Goal: Check status: Check status

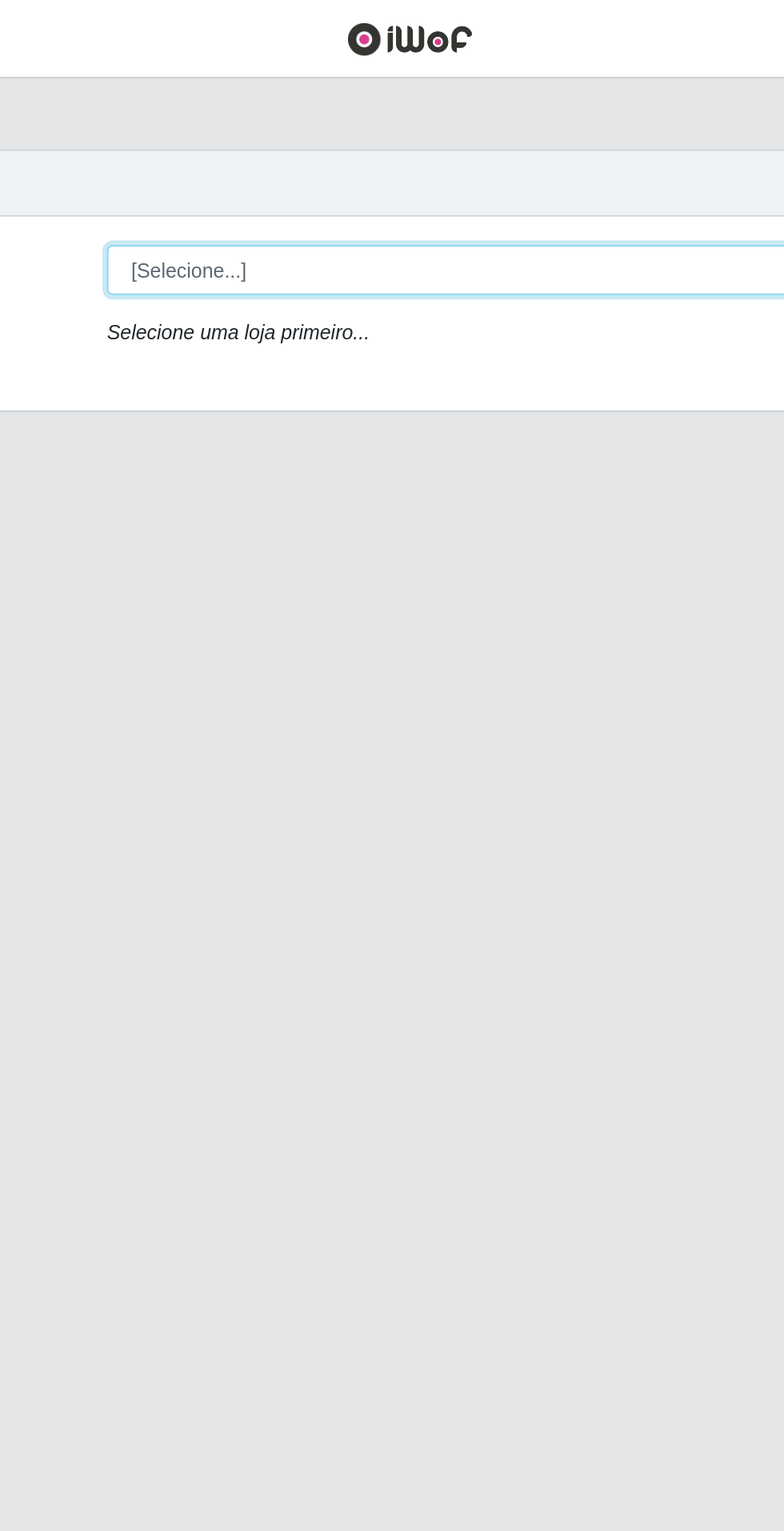
click at [575, 142] on select "[Selecione...] Atacado Vem - Loja 31 [GEOGRAPHIC_DATA]" at bounding box center [482, 151] width 521 height 28
select select "437"
click at [223, 137] on select "[Selecione...] Atacado Vem - Loja 31 [GEOGRAPHIC_DATA]" at bounding box center [482, 151] width 521 height 28
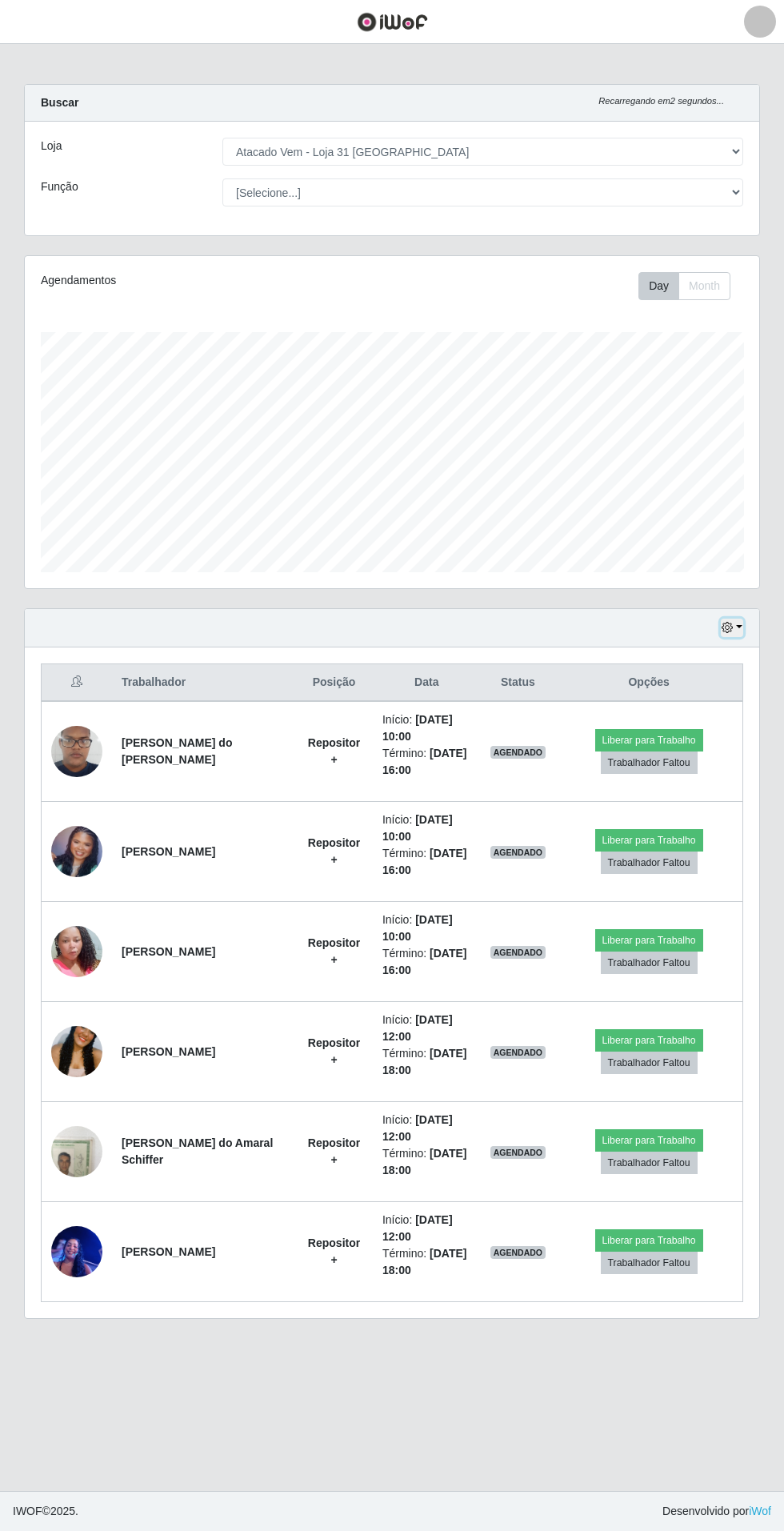
click at [740, 622] on button "button" at bounding box center [731, 628] width 23 height 18
click at [727, 732] on button "3 dias" at bounding box center [678, 723] width 126 height 34
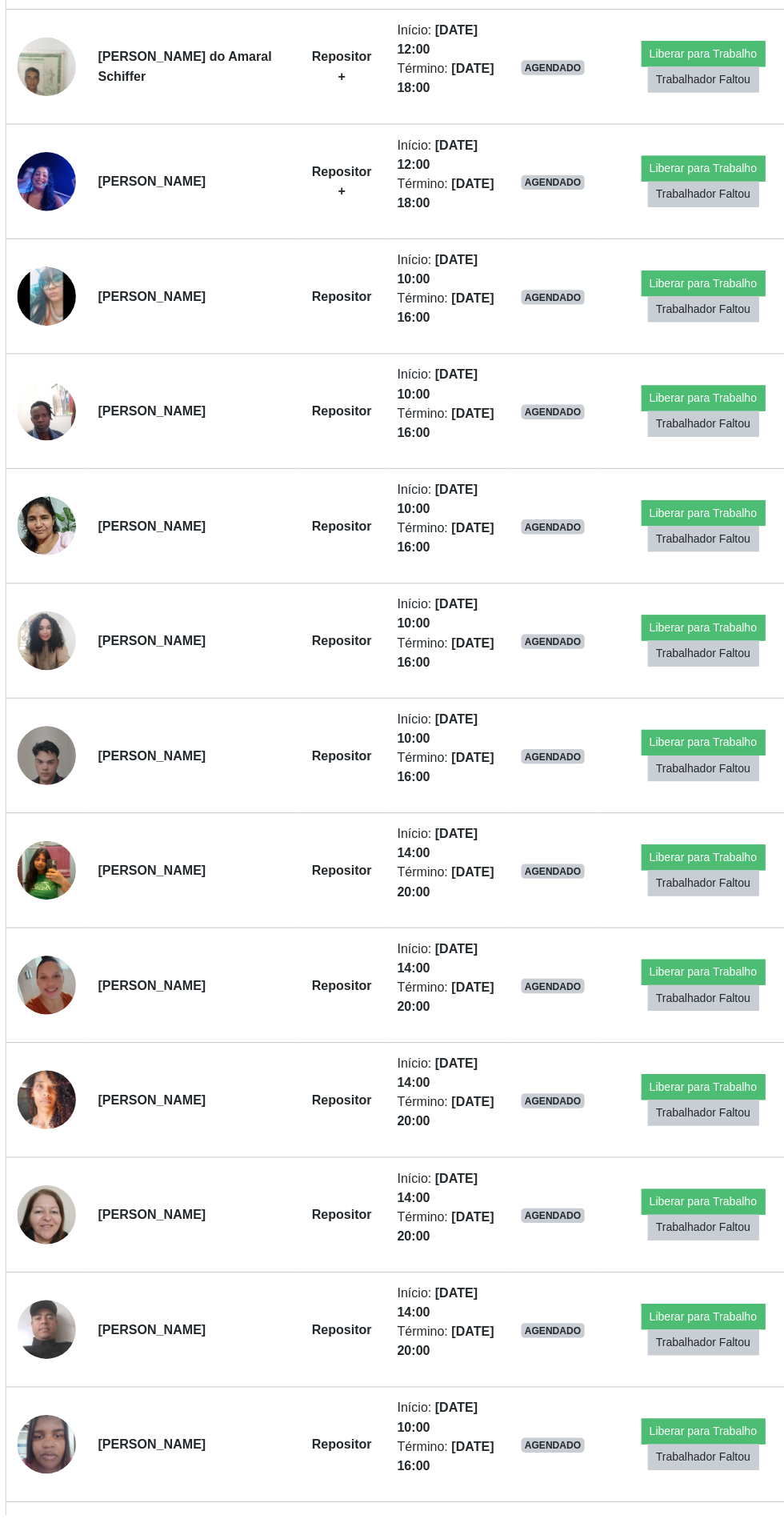
scroll to position [882, 0]
click at [78, 452] on img at bounding box center [76, 469] width 51 height 114
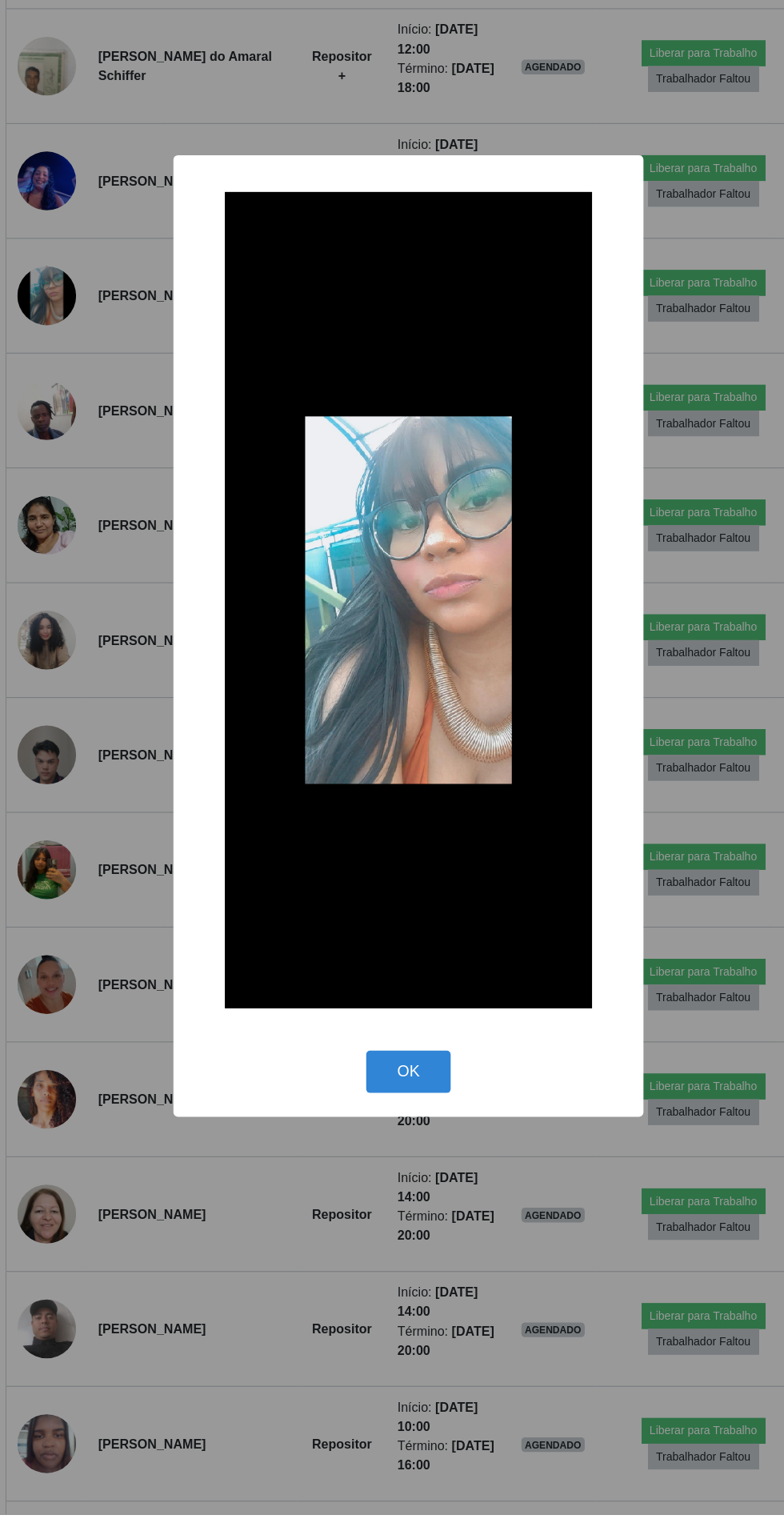
click at [353, 1399] on div "× OK Cancel" at bounding box center [392, 765] width 784 height 1531
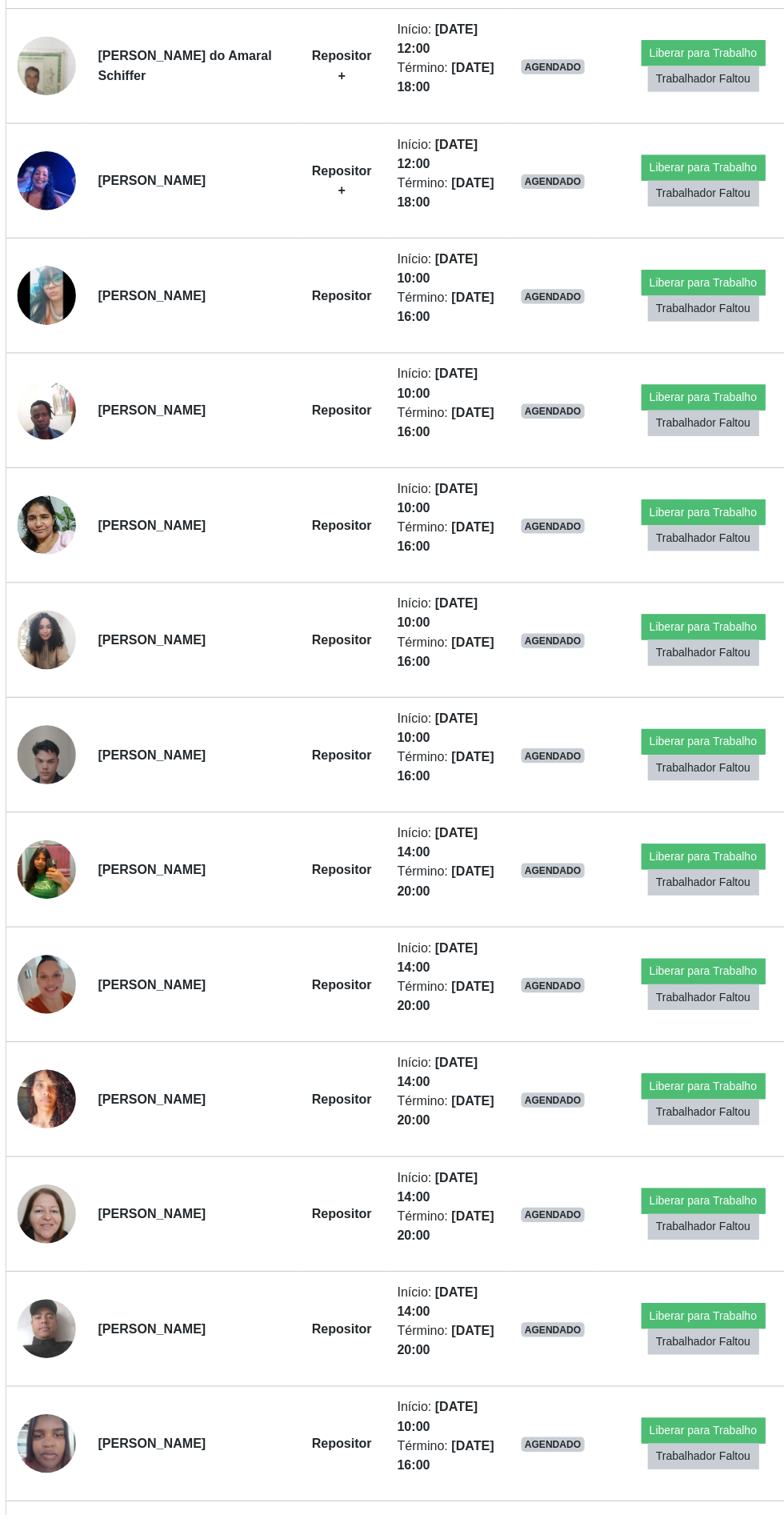
click at [55, 568] on img at bounding box center [76, 568] width 51 height 68
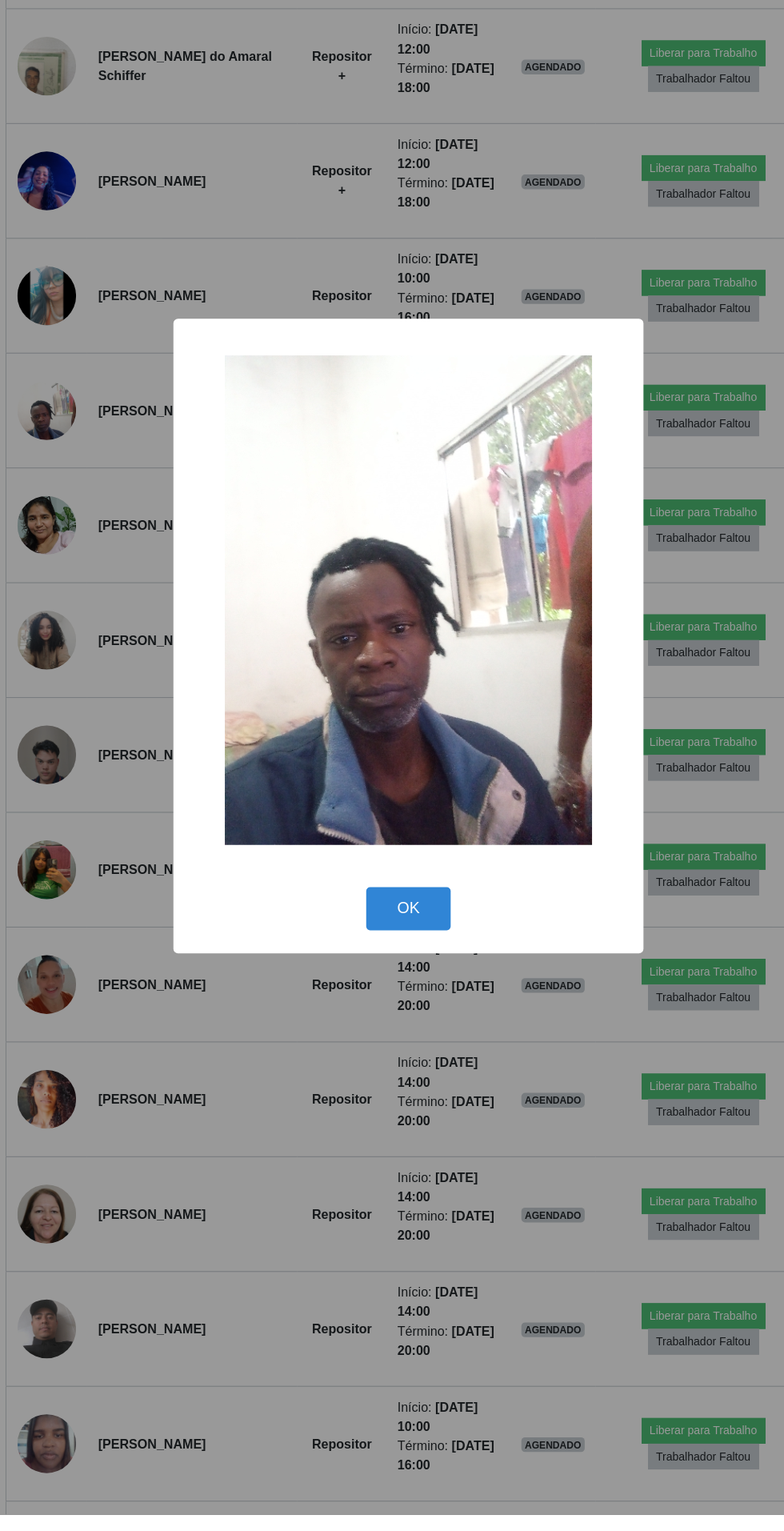
click at [354, 1372] on div "× OK Cancel" at bounding box center [392, 765] width 784 height 1531
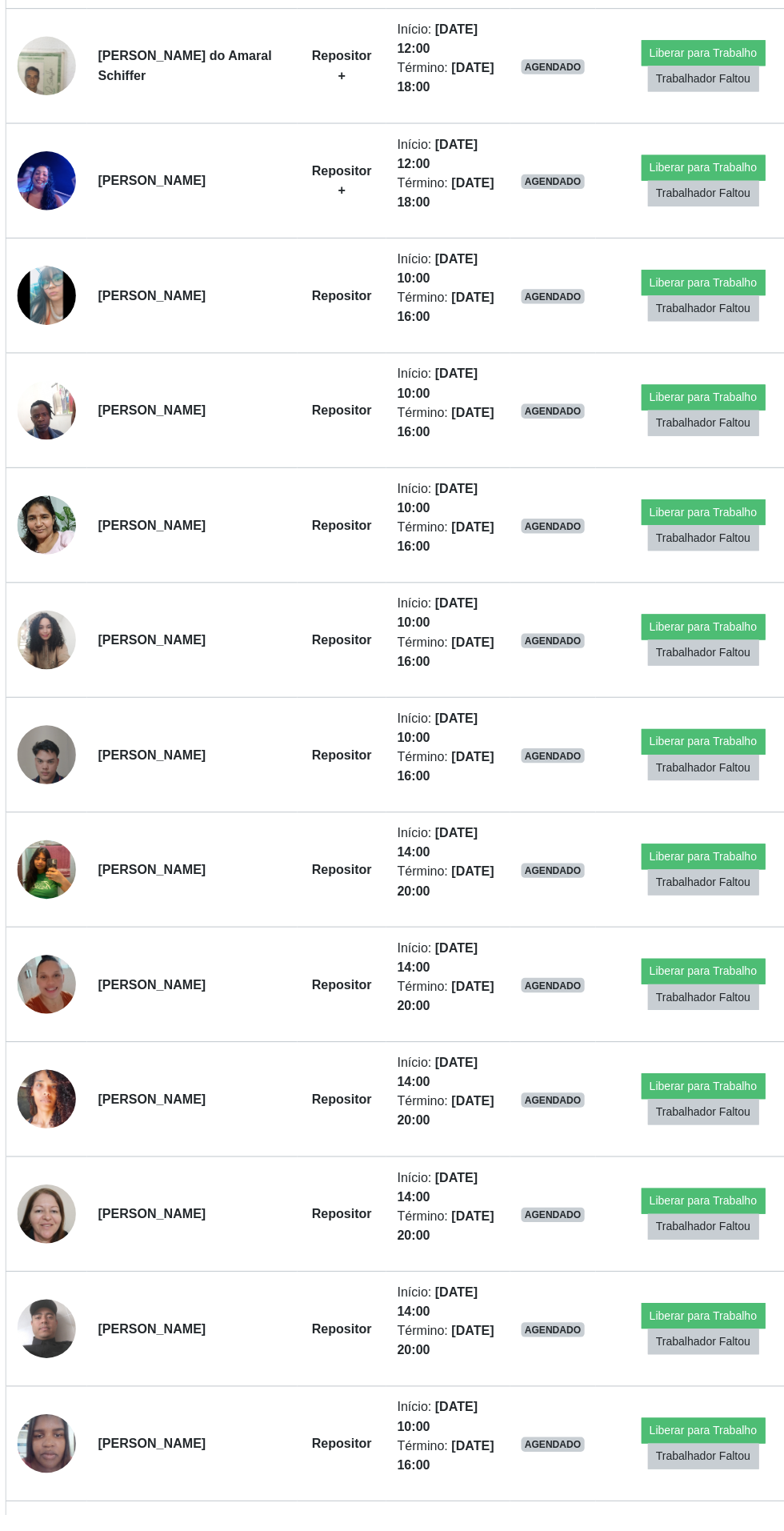
click at [62, 658] on img at bounding box center [76, 668] width 51 height 68
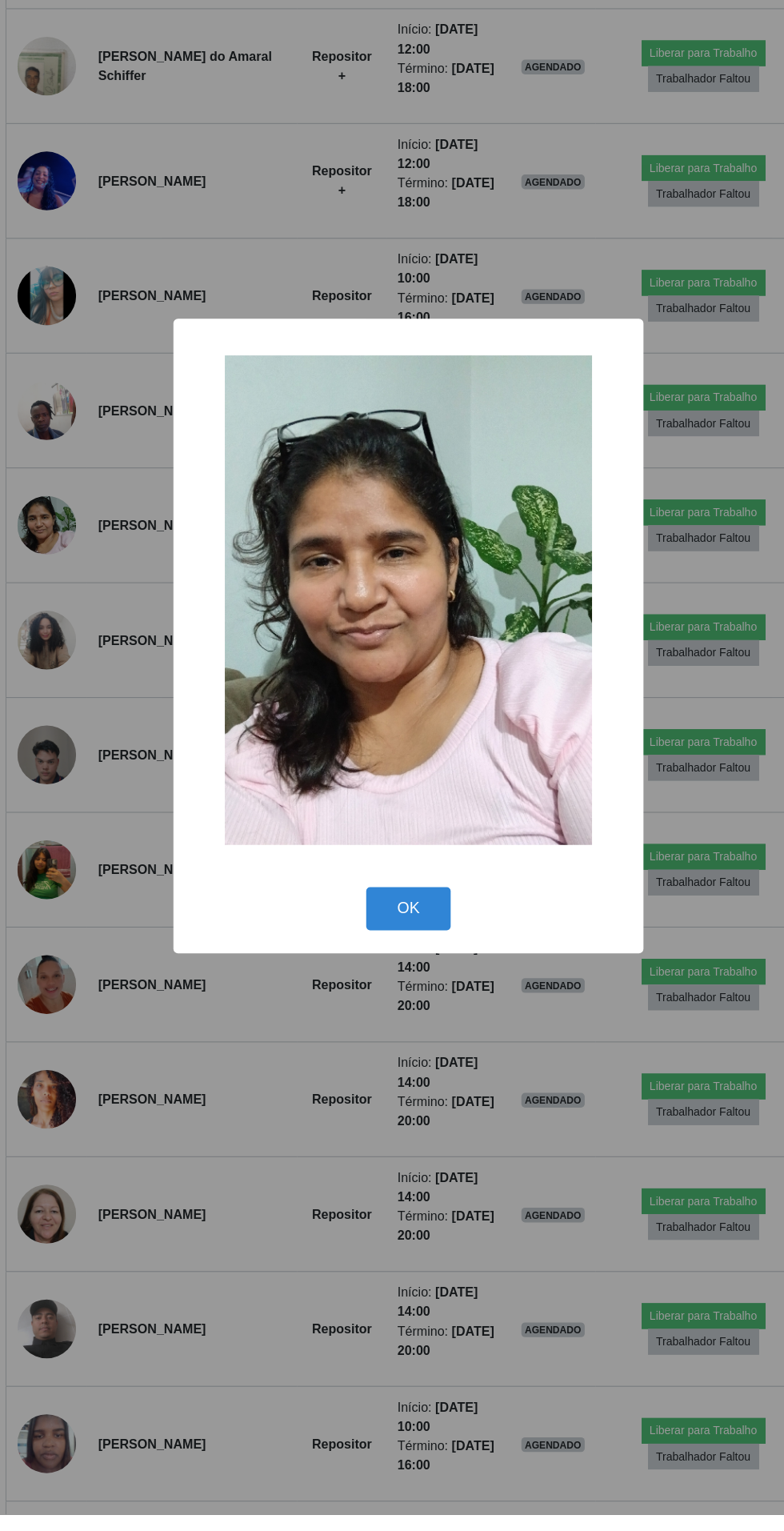
click at [355, 1388] on div "× OK Cancel" at bounding box center [392, 765] width 784 height 1531
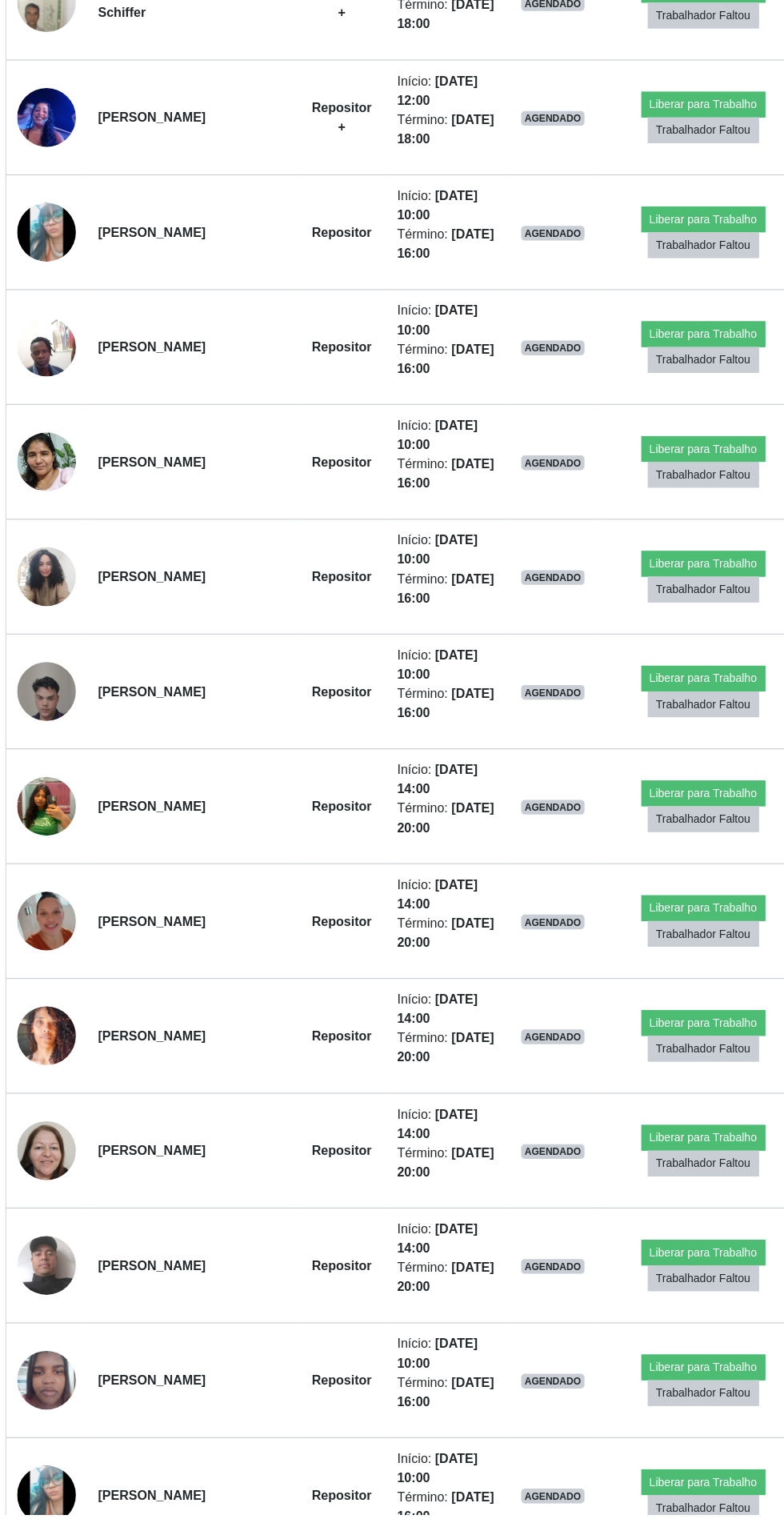
scroll to position [949, 0]
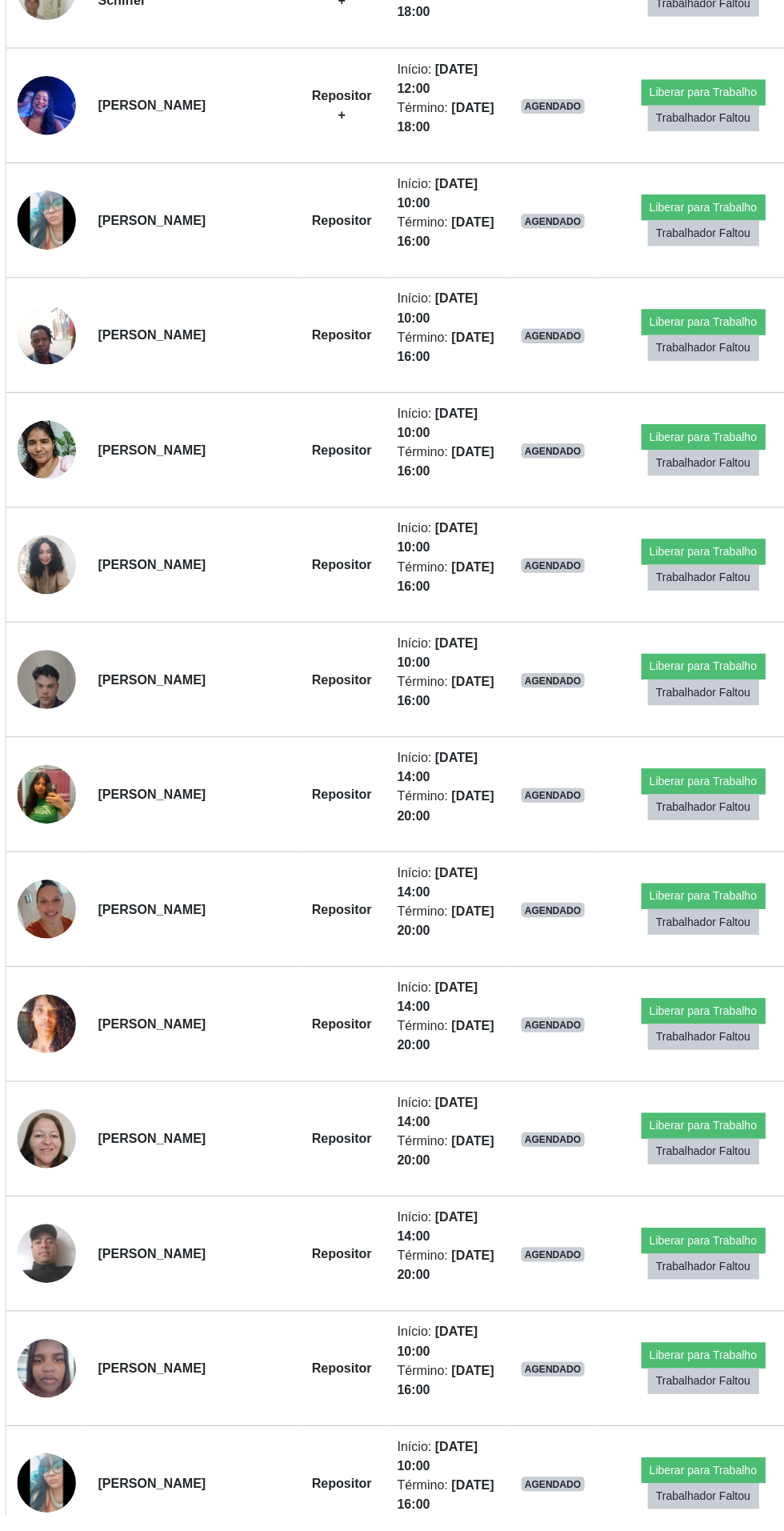
click at [56, 689] on img at bounding box center [76, 703] width 51 height 69
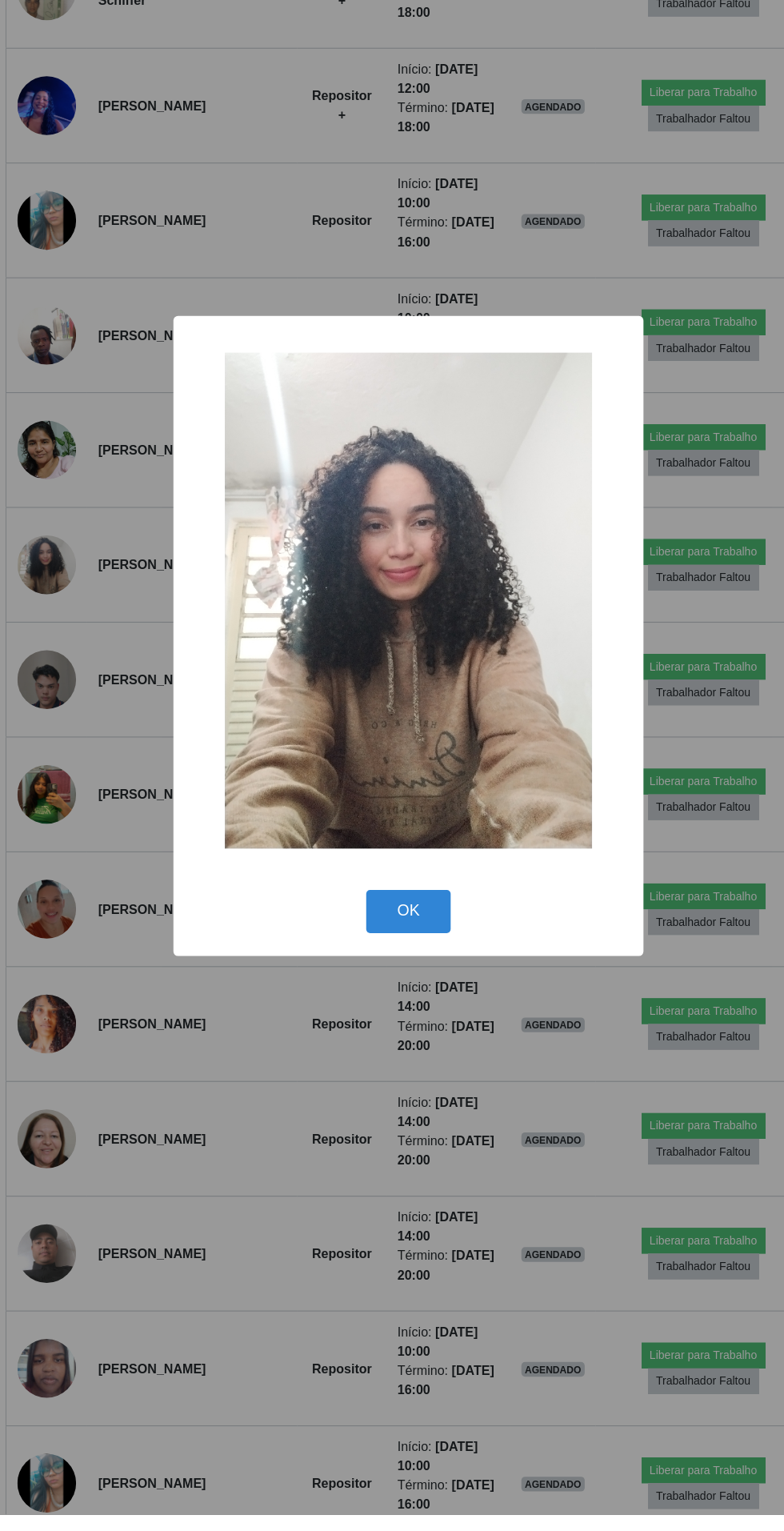
click at [385, 1327] on div "× OK Cancel" at bounding box center [392, 765] width 784 height 1531
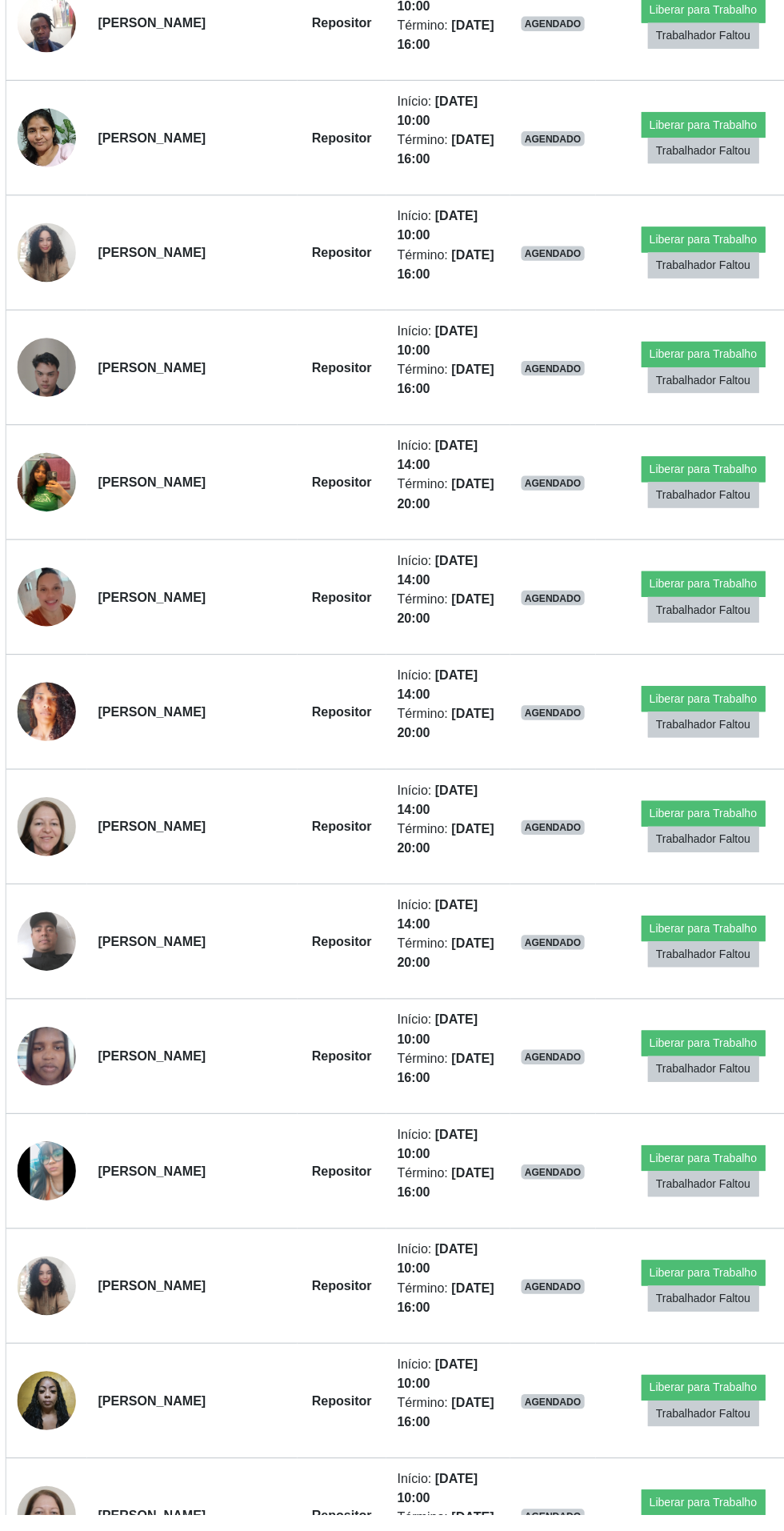
scroll to position [1225, 0]
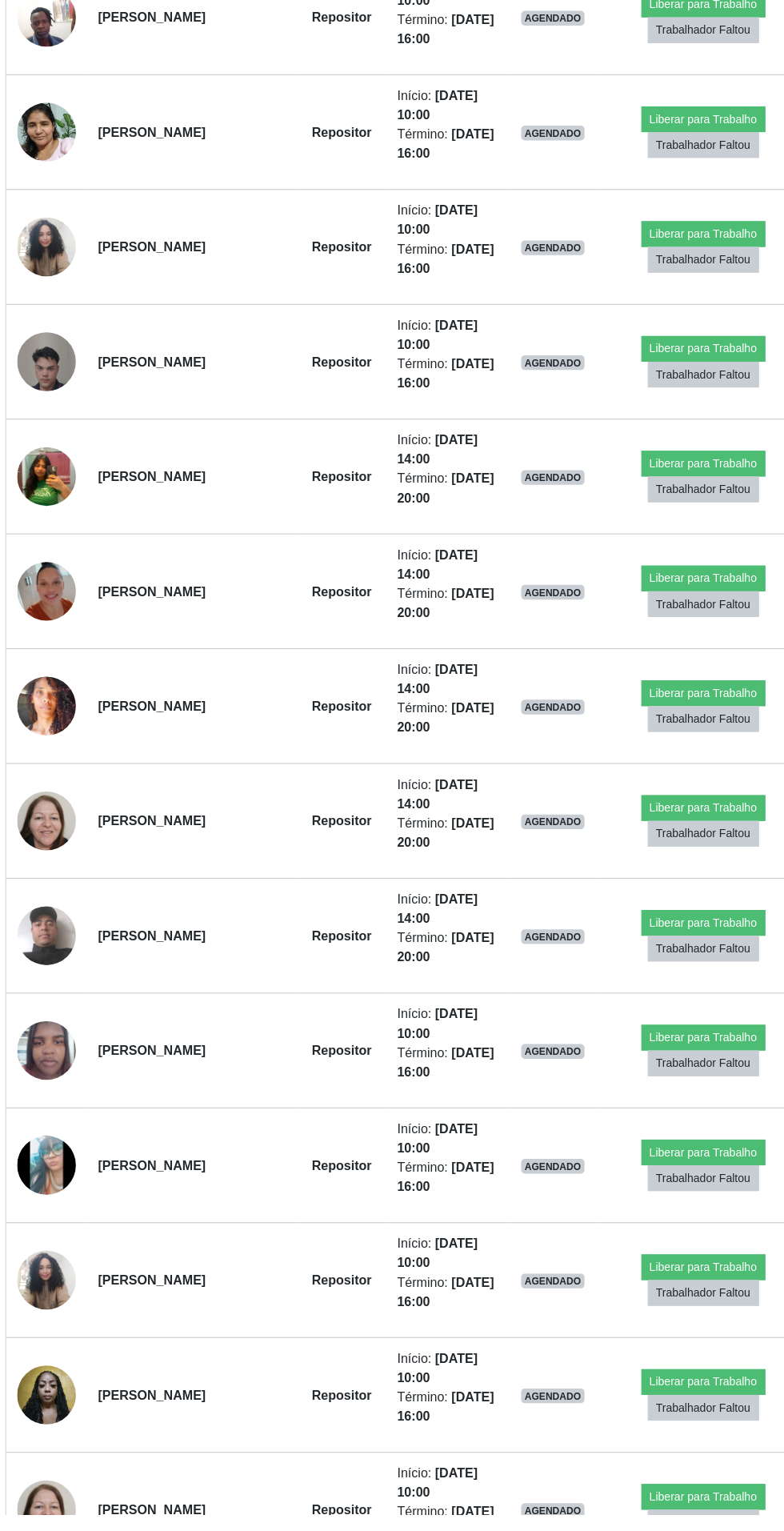
click at [73, 508] on img at bounding box center [76, 526] width 51 height 91
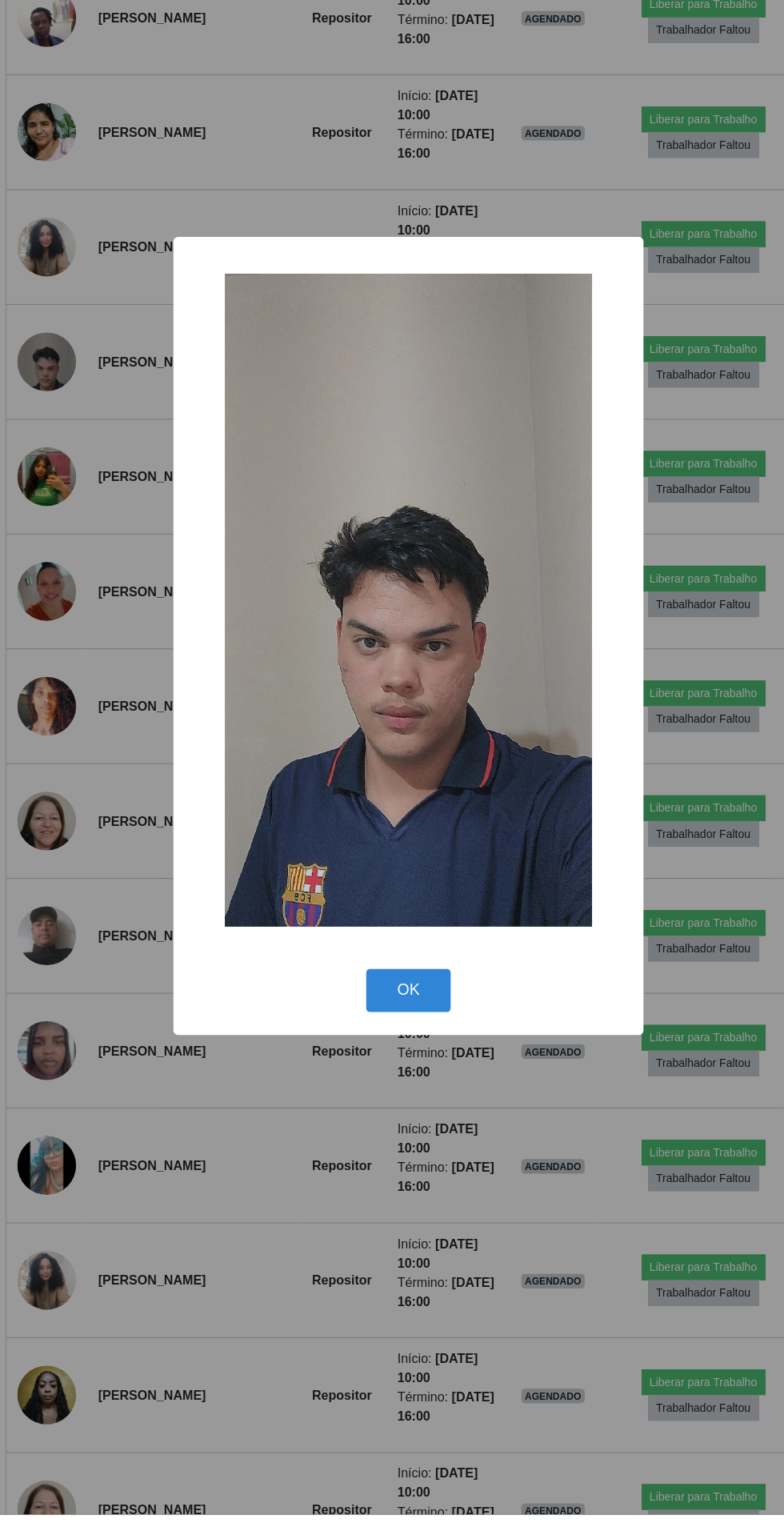
click at [399, 1348] on div "× OK Cancel" at bounding box center [392, 765] width 784 height 1531
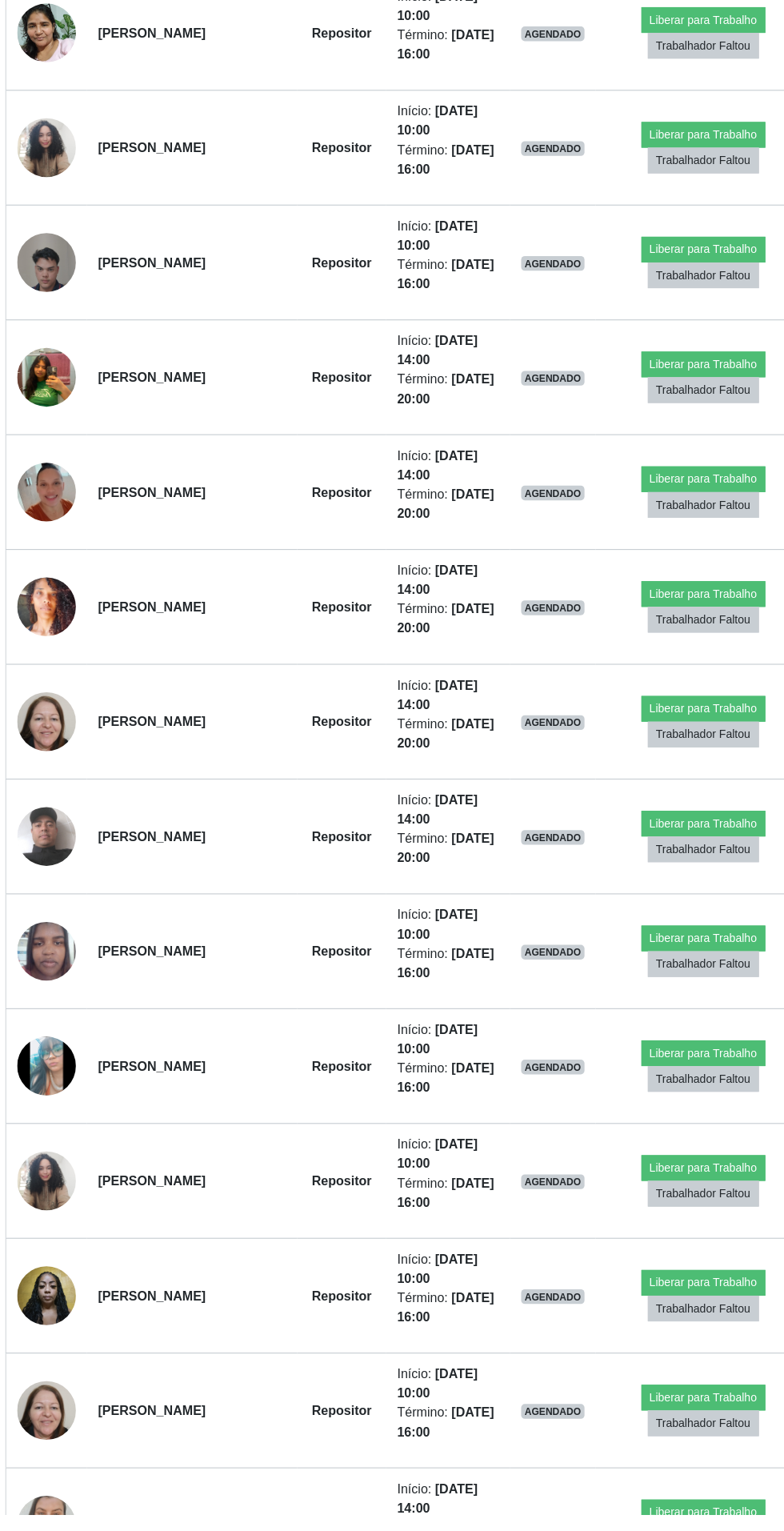
scroll to position [1313, 0]
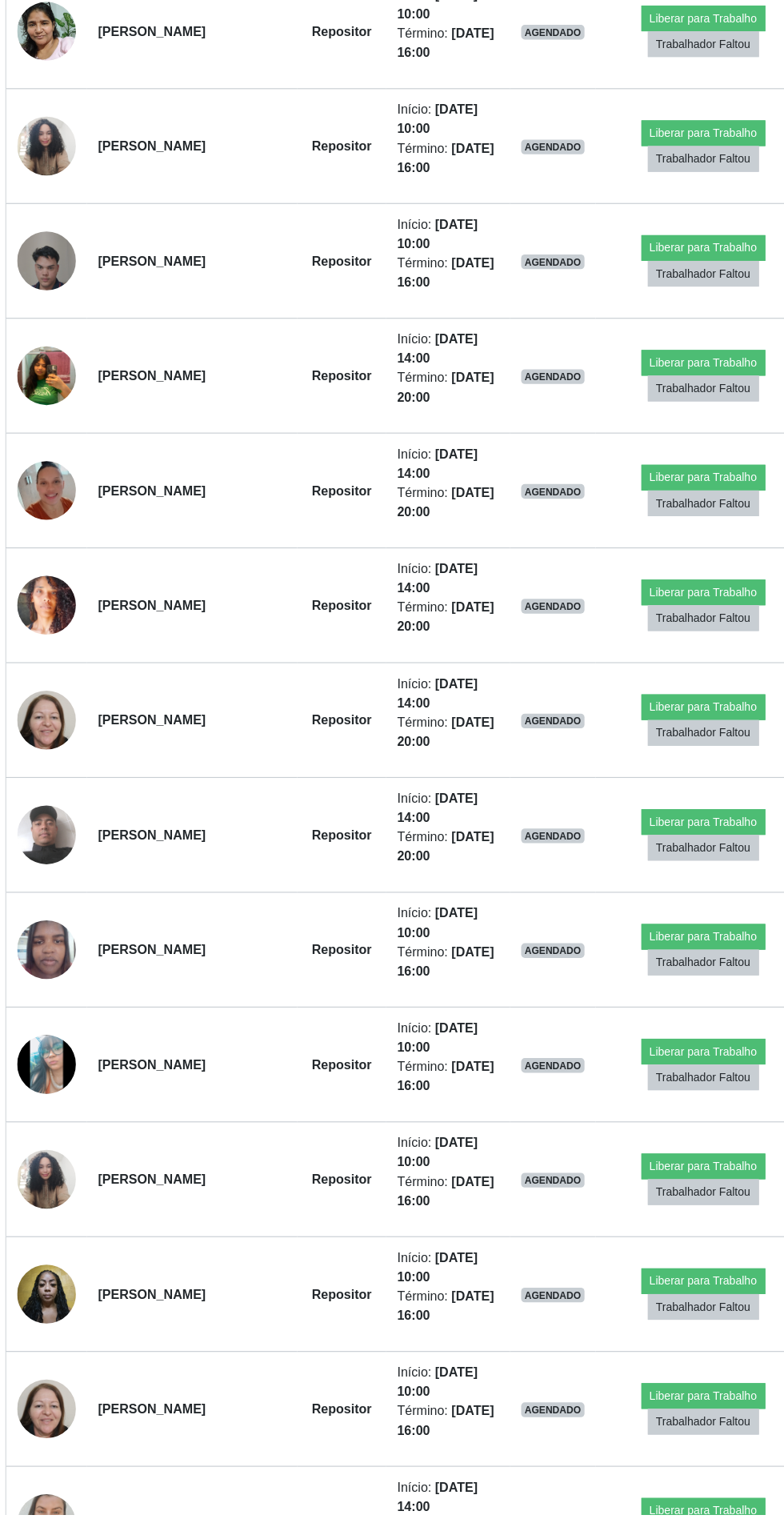
click at [62, 542] on img at bounding box center [76, 539] width 51 height 66
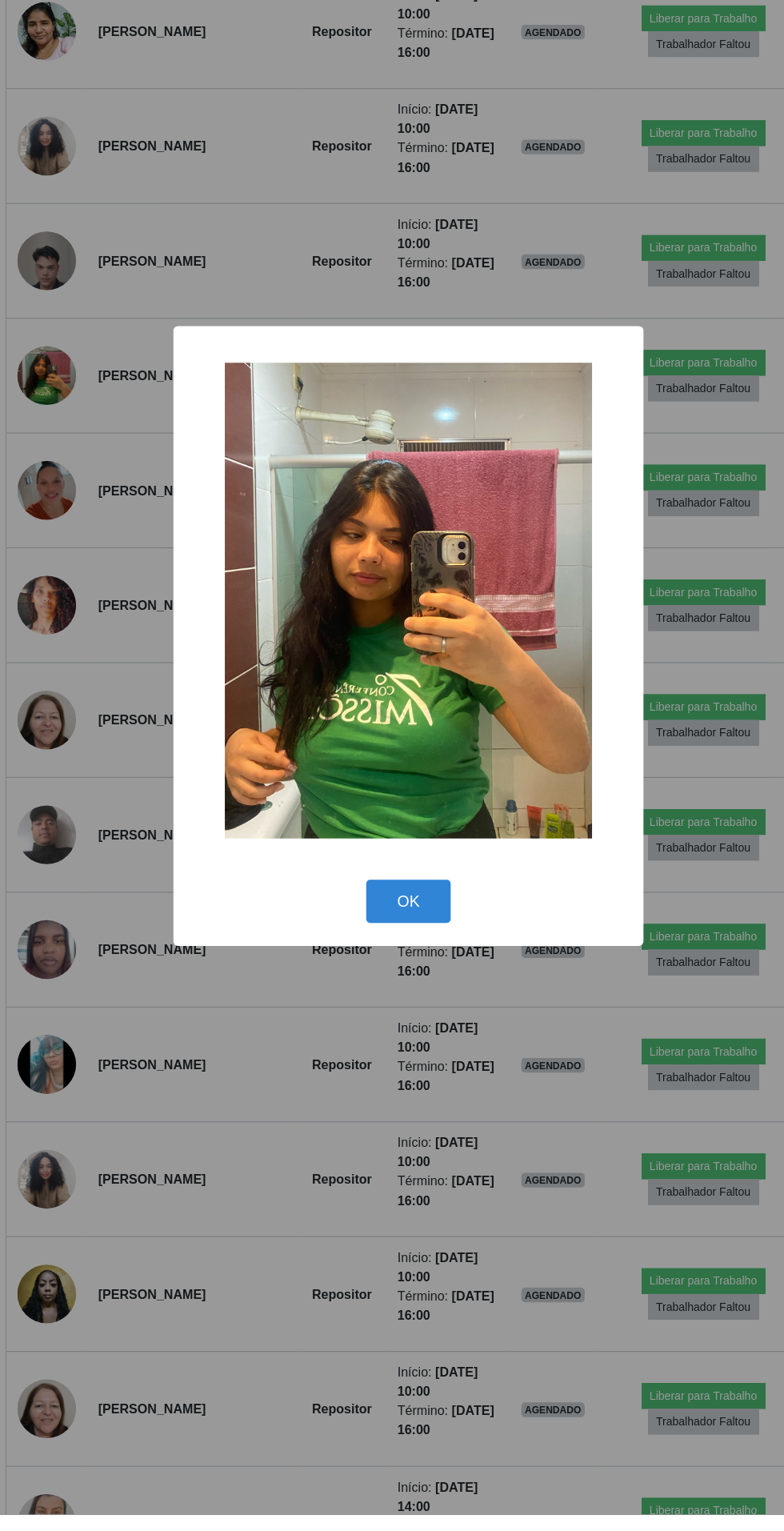
click at [408, 1346] on div "× OK Cancel" at bounding box center [392, 765] width 784 height 1531
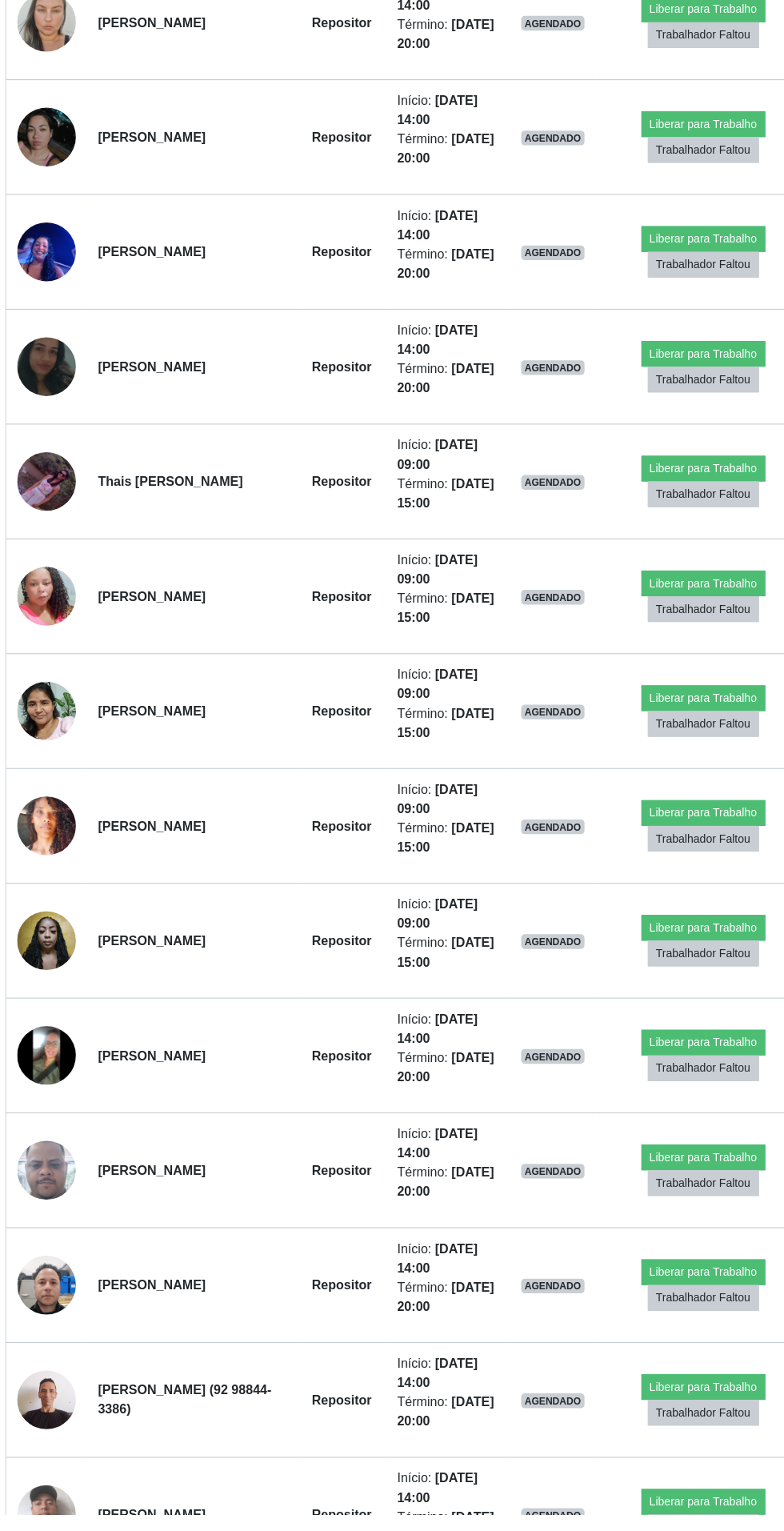
scroll to position [2624, 0]
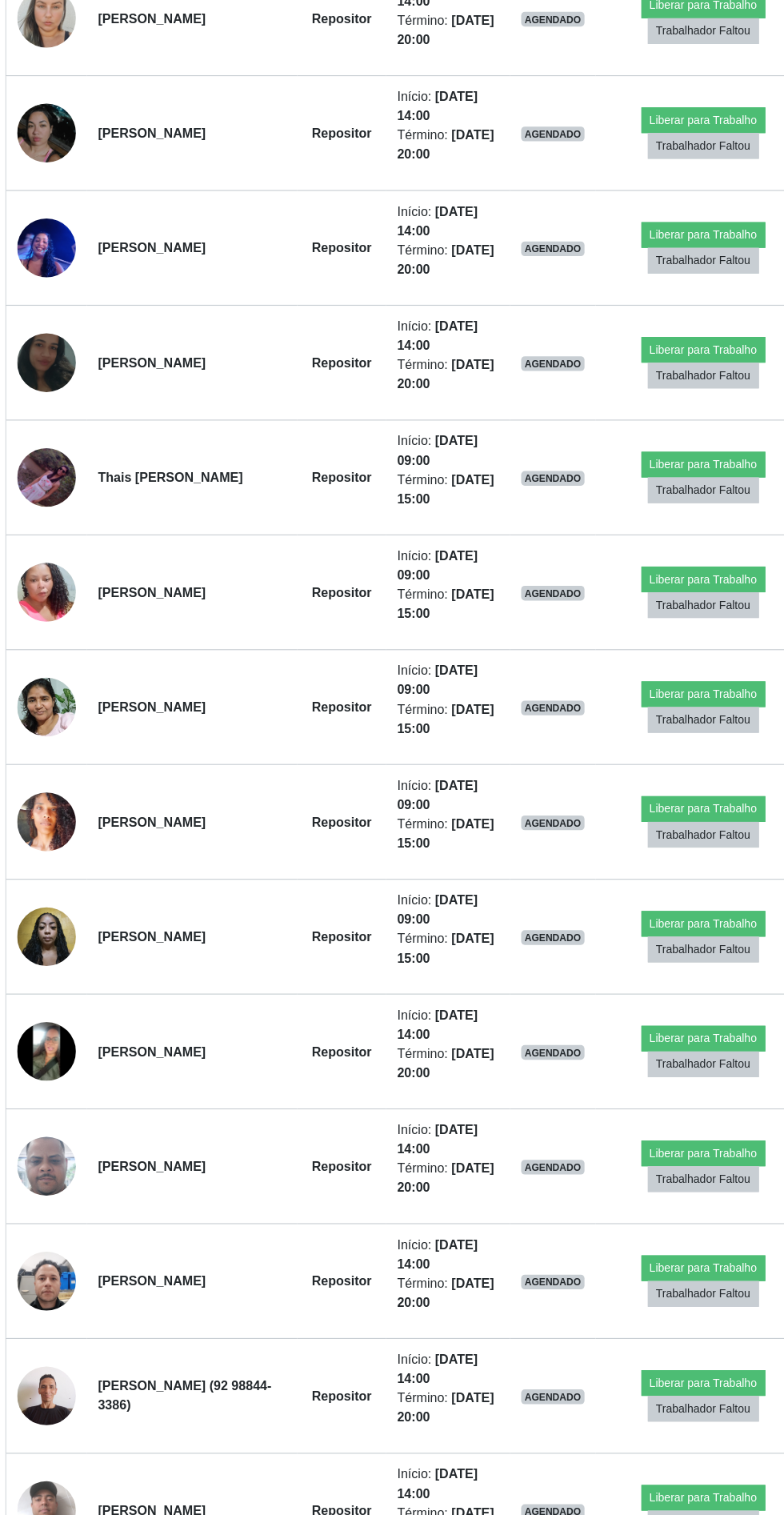
click at [55, 1237] on td at bounding box center [77, 1228] width 71 height 100
click at [96, 1216] on img at bounding box center [76, 1227] width 51 height 114
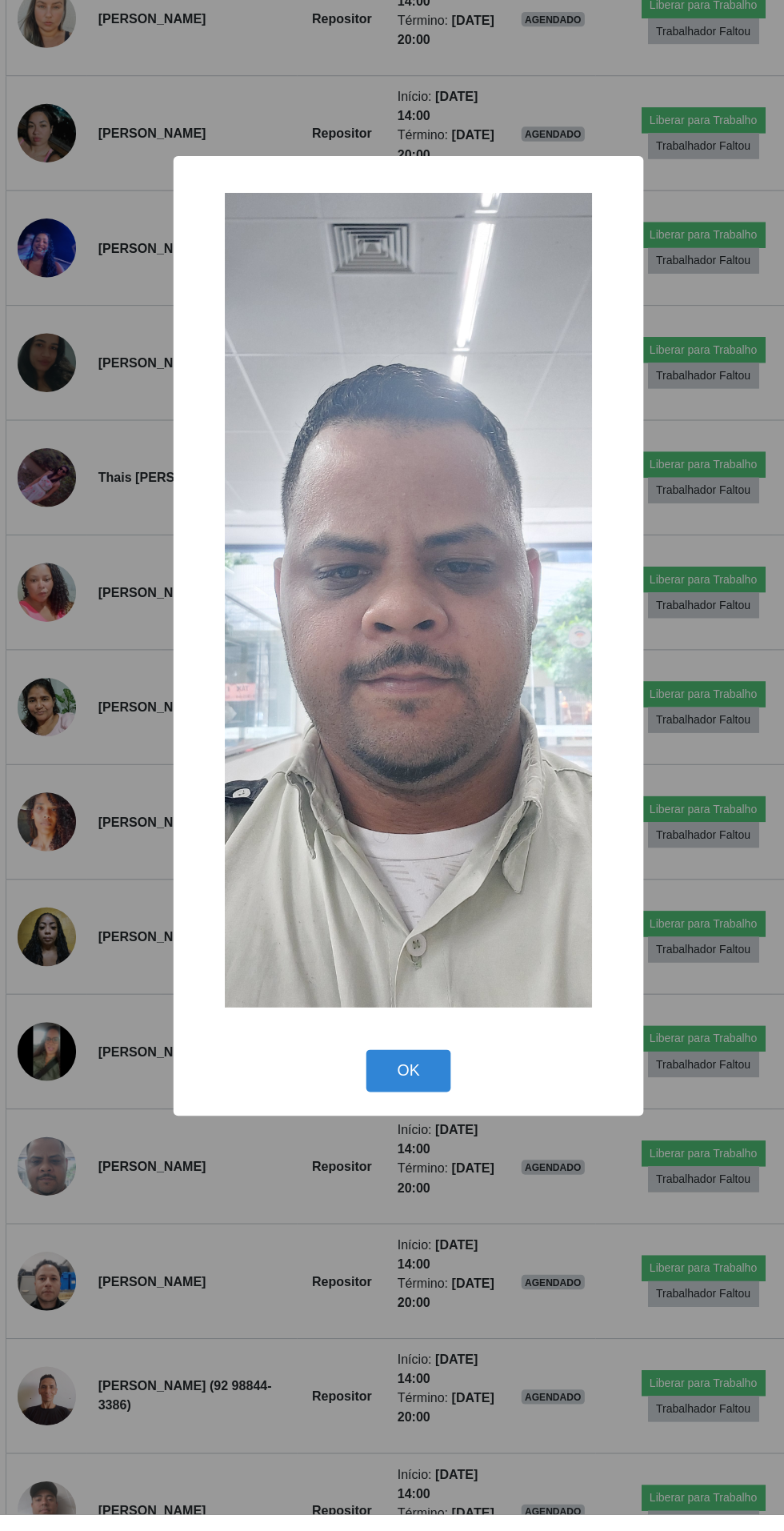
click at [264, 1410] on div "× OK Cancel" at bounding box center [392, 765] width 784 height 1531
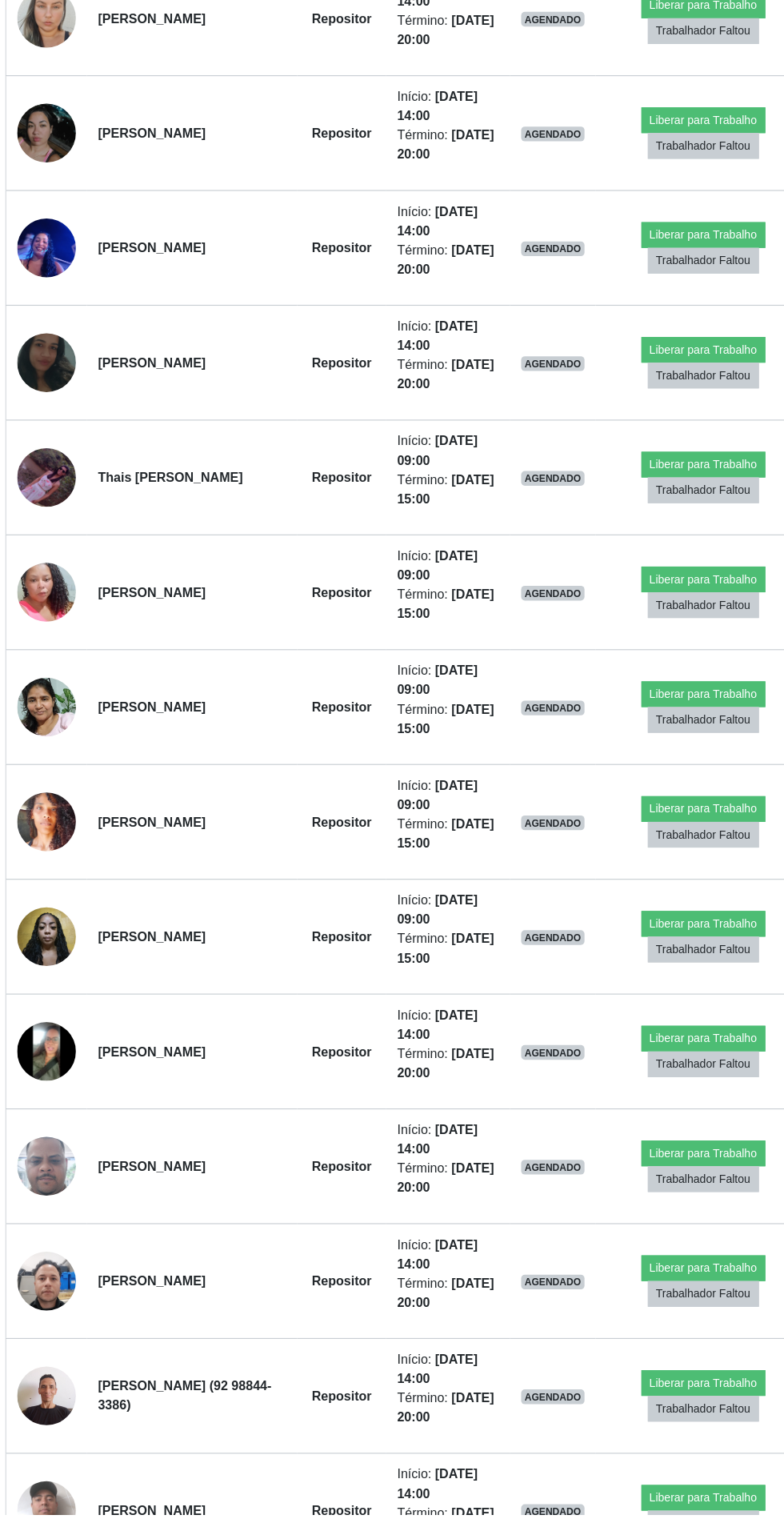
click at [54, 1508] on img at bounding box center [76, 1527] width 51 height 91
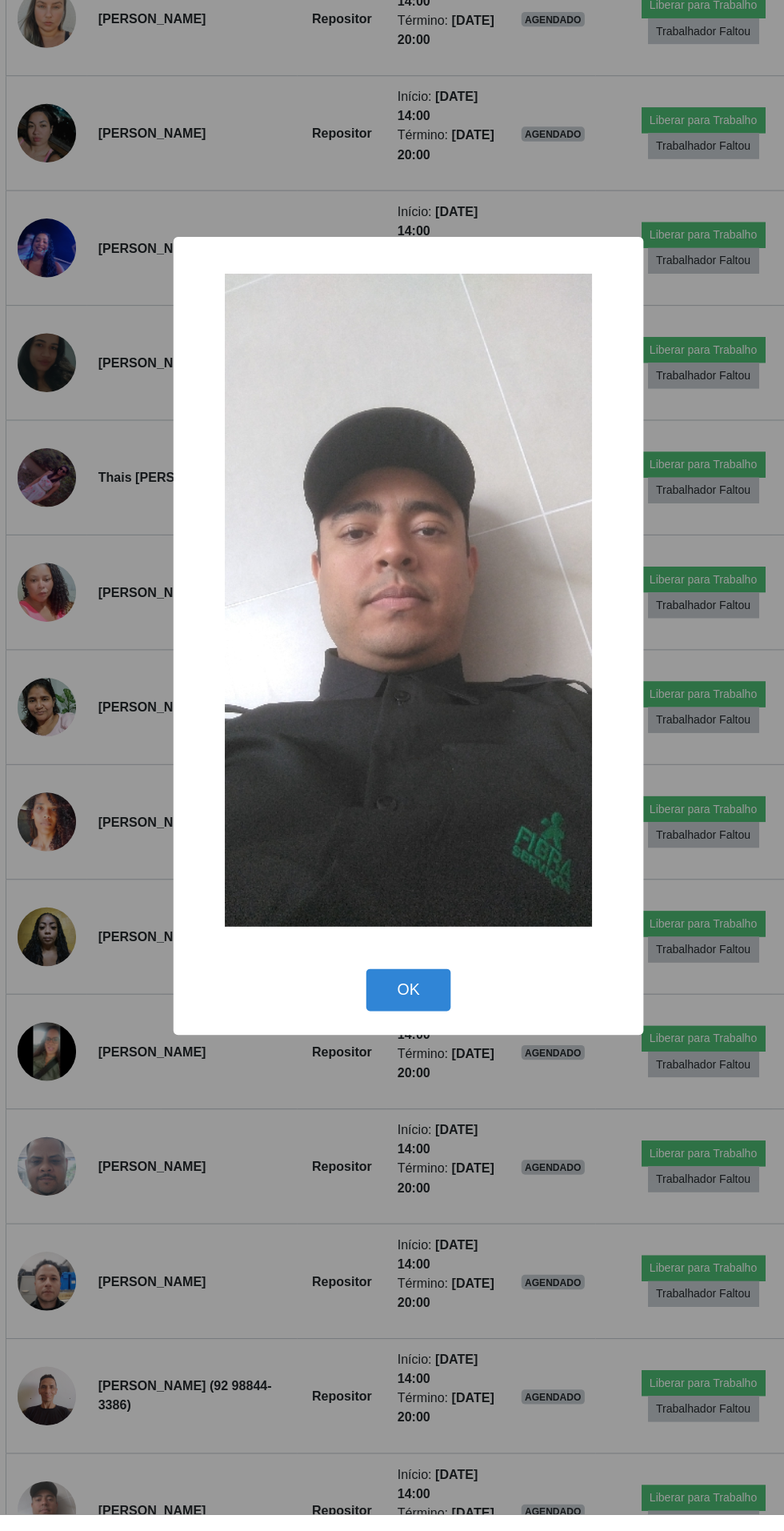
click at [294, 1339] on div "× OK Cancel" at bounding box center [392, 765] width 784 height 1531
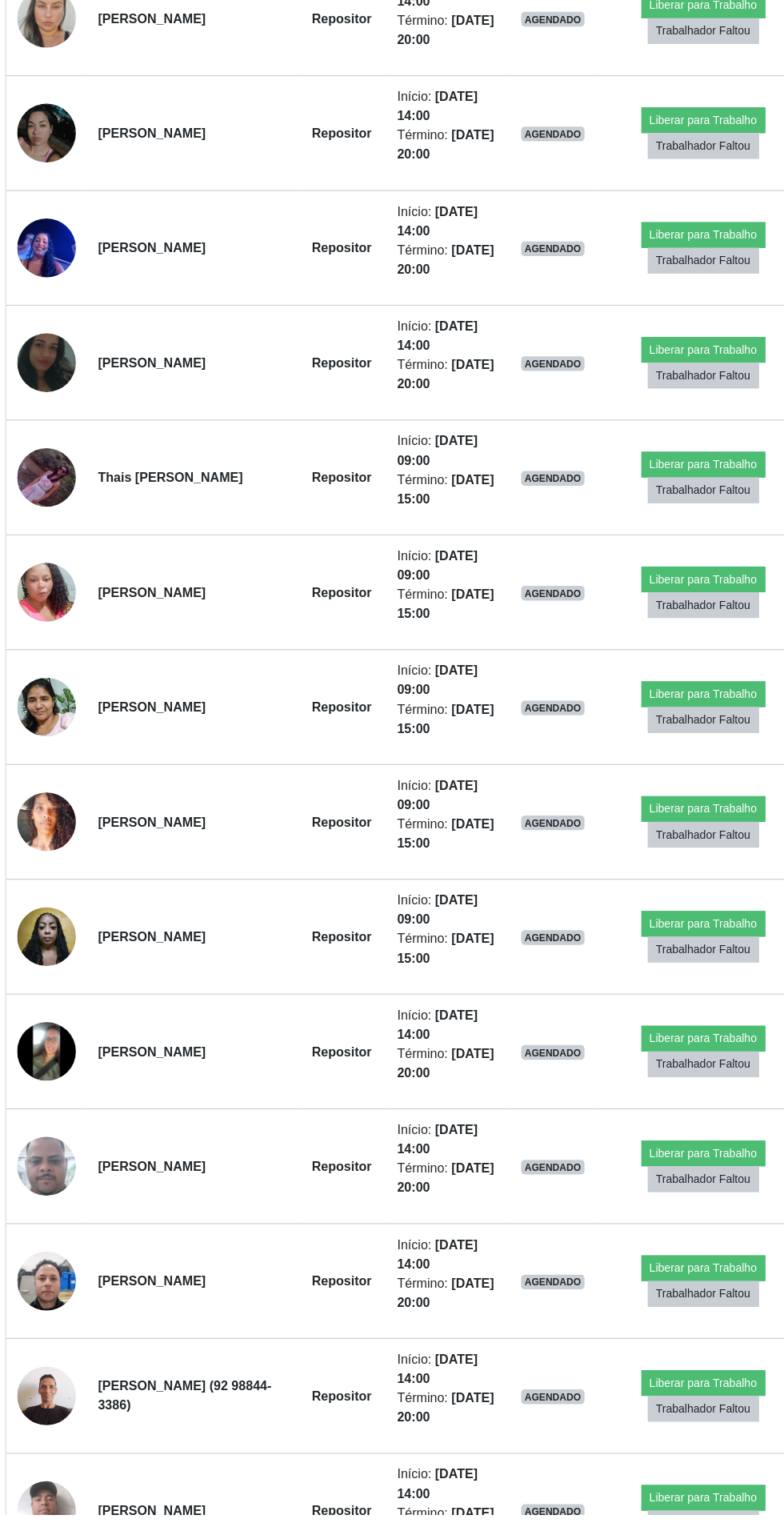
click at [55, 1417] on img at bounding box center [76, 1427] width 51 height 68
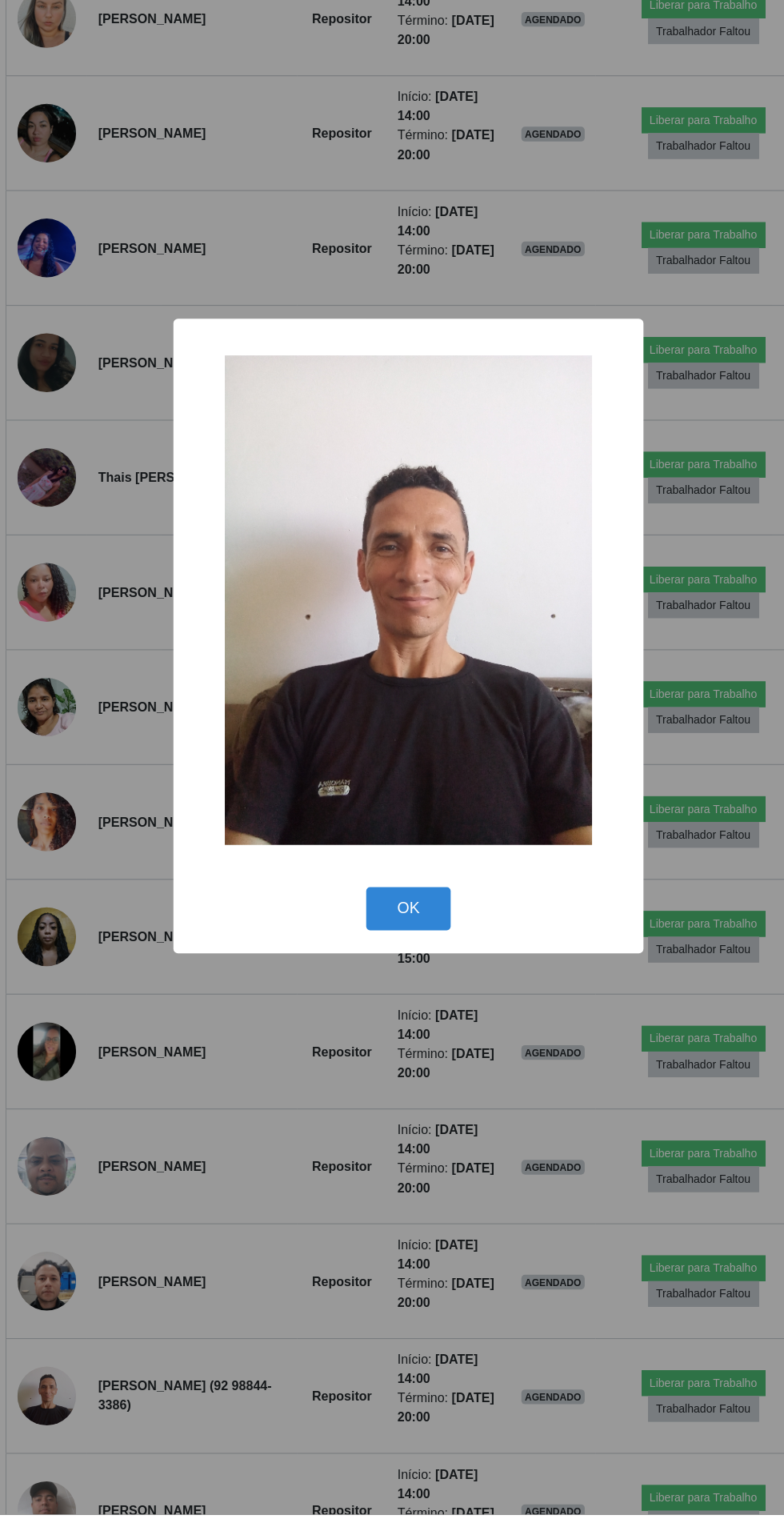
click at [303, 1276] on div "× OK Cancel" at bounding box center [392, 765] width 784 height 1531
